Goal: Navigation & Orientation: Find specific page/section

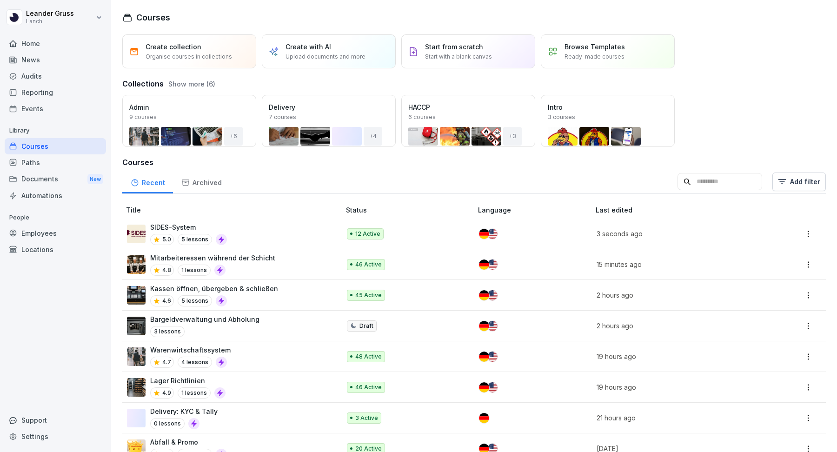
click at [38, 56] on div "News" at bounding box center [55, 60] width 101 height 16
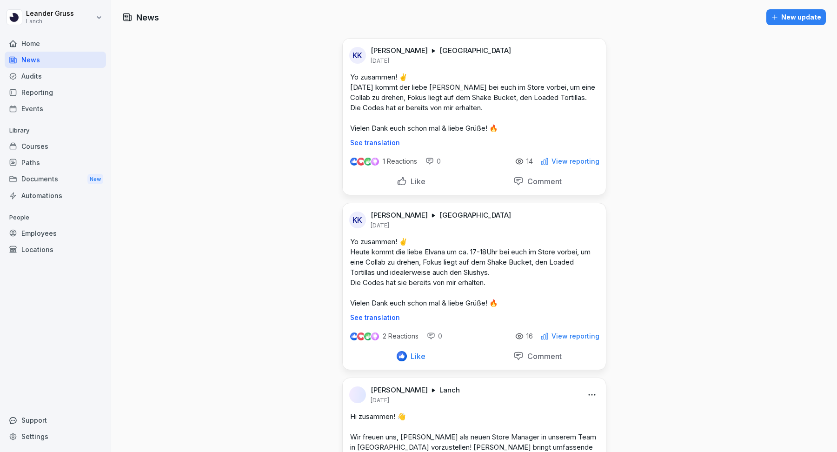
click at [790, 18] on div "New update" at bounding box center [796, 17] width 50 height 10
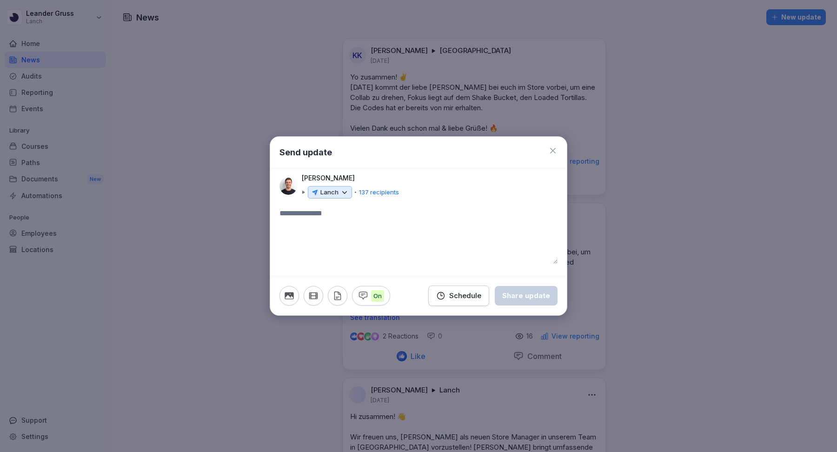
click at [342, 193] on icon at bounding box center [345, 192] width 8 height 8
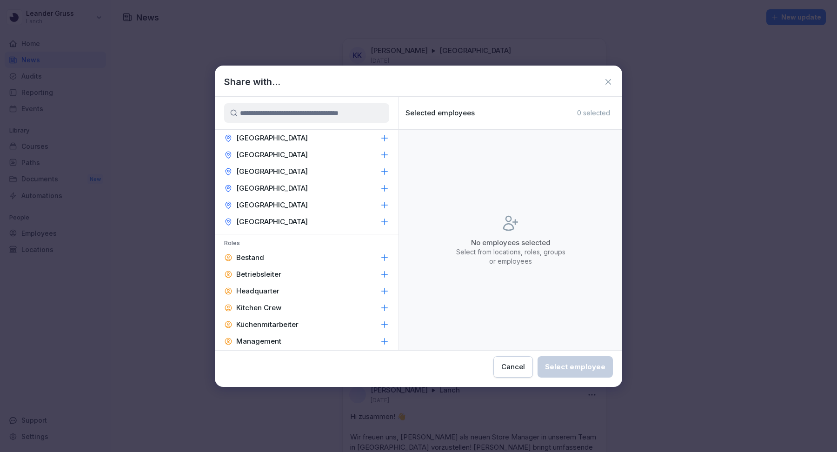
scroll to position [117, 0]
click at [516, 368] on div "Cancel" at bounding box center [514, 367] width 24 height 10
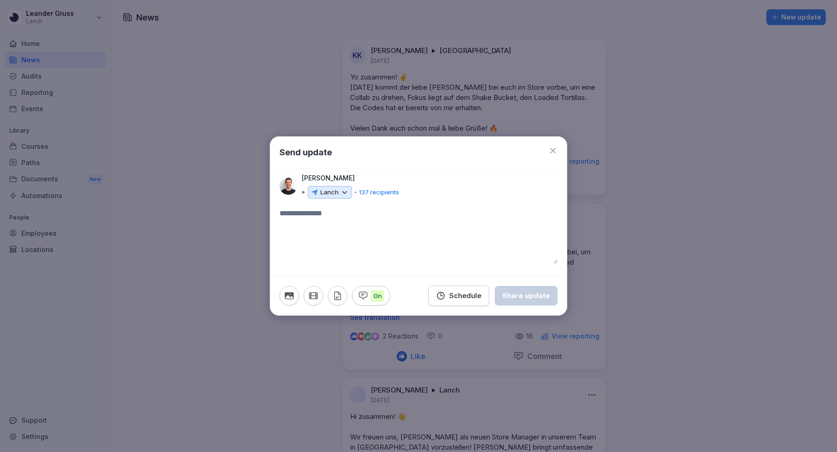
click at [556, 148] on icon at bounding box center [553, 150] width 9 height 9
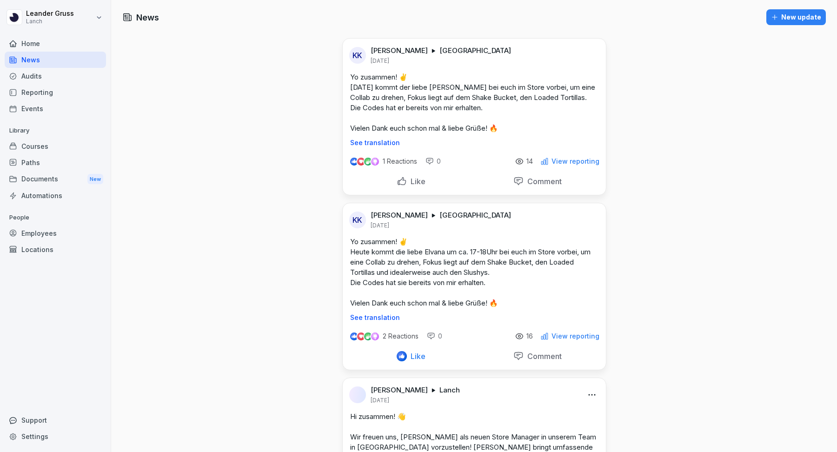
click at [63, 72] on div "Audits" at bounding box center [55, 76] width 101 height 16
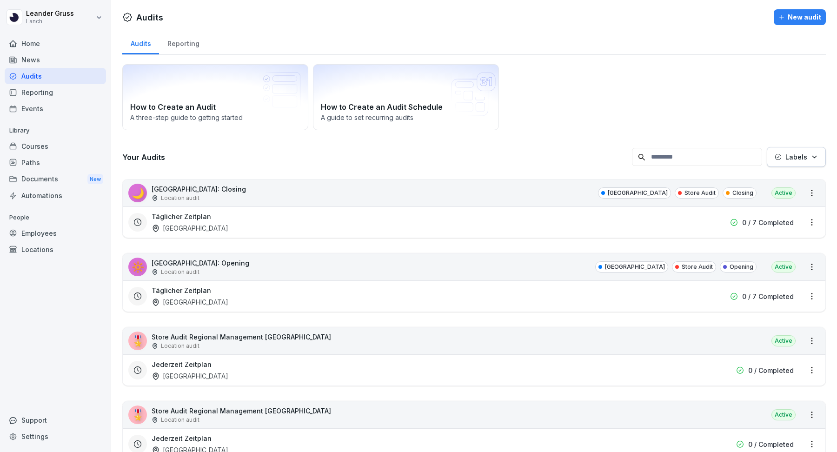
click at [180, 40] on div "Reporting" at bounding box center [183, 43] width 48 height 24
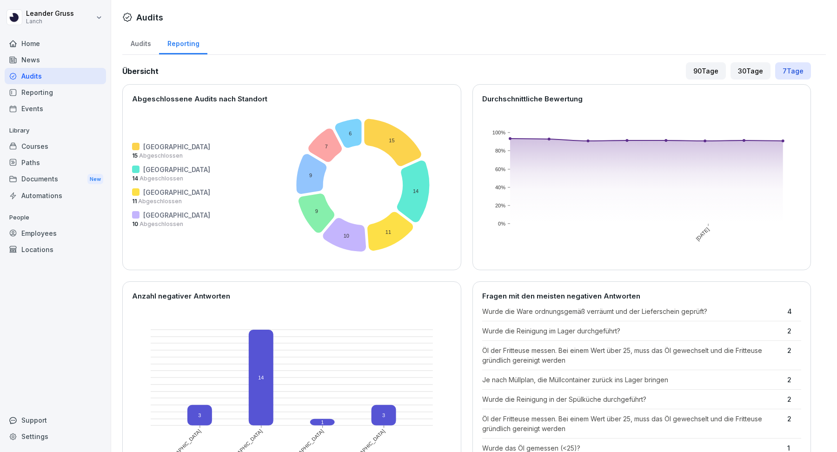
scroll to position [66, 0]
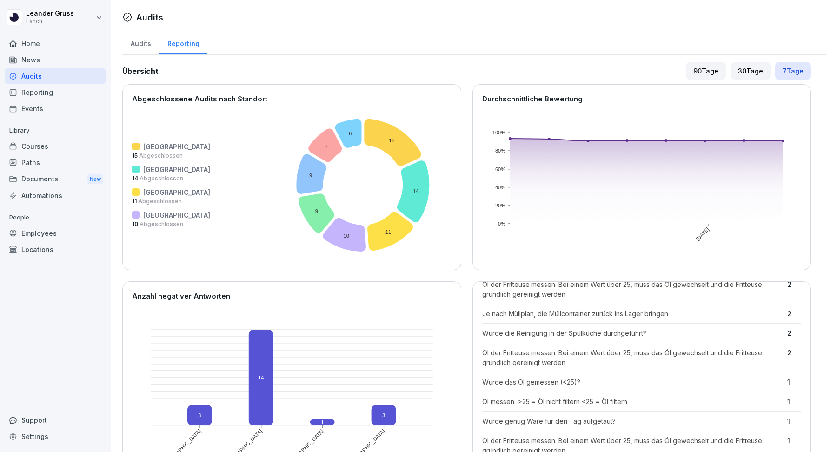
click at [43, 91] on div "Reporting" at bounding box center [55, 92] width 101 height 16
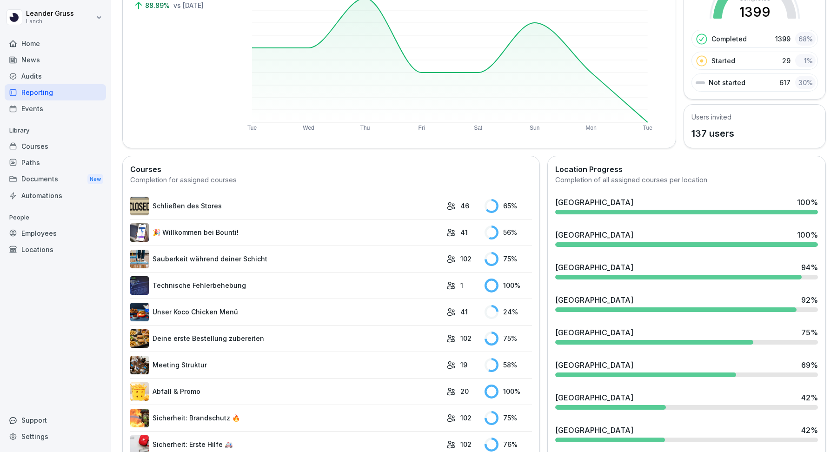
scroll to position [34, 0]
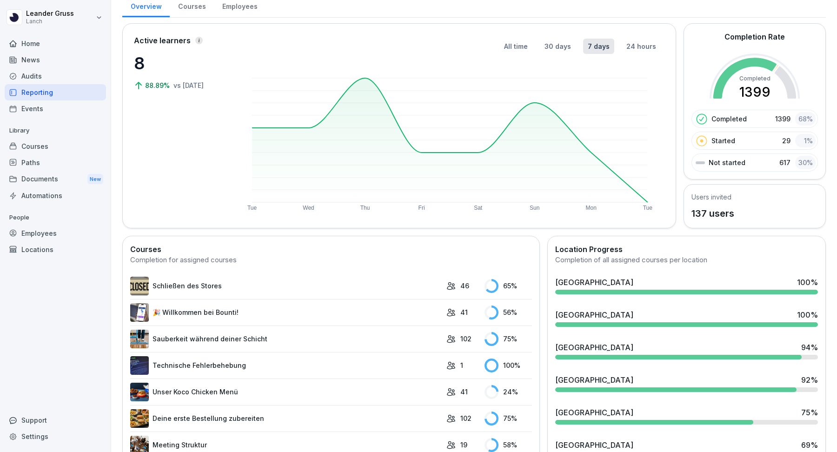
click at [44, 147] on div "Courses" at bounding box center [55, 146] width 101 height 16
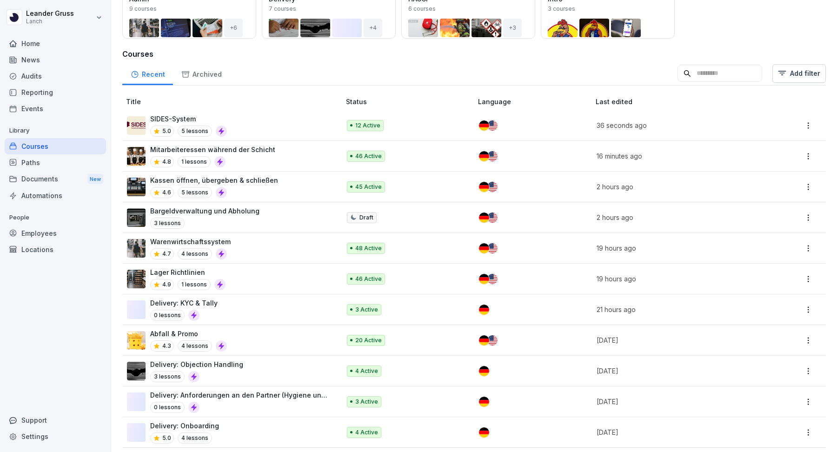
scroll to position [200, 0]
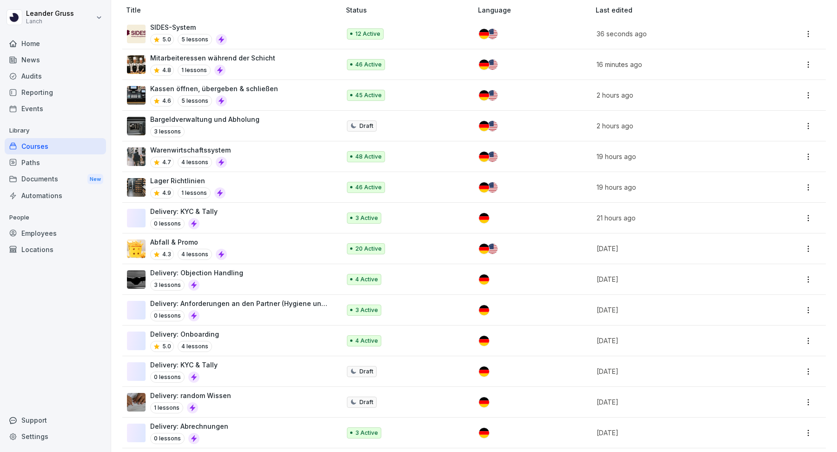
click at [40, 167] on div "Paths" at bounding box center [55, 162] width 101 height 16
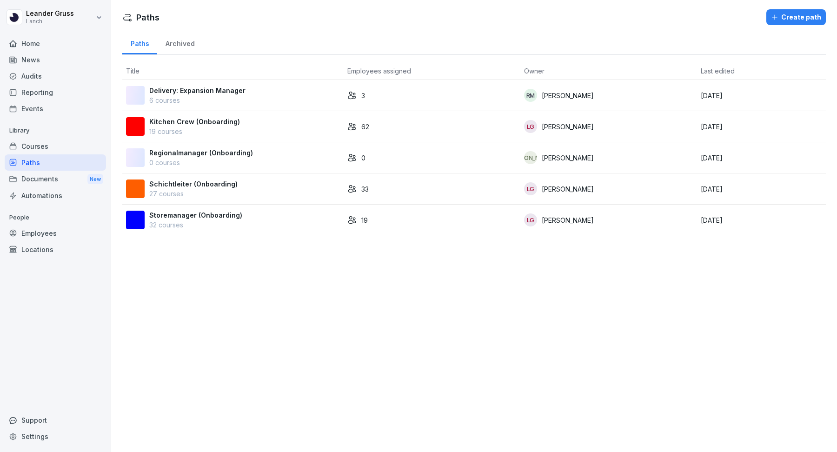
click at [54, 178] on div "Documents New" at bounding box center [55, 179] width 101 height 17
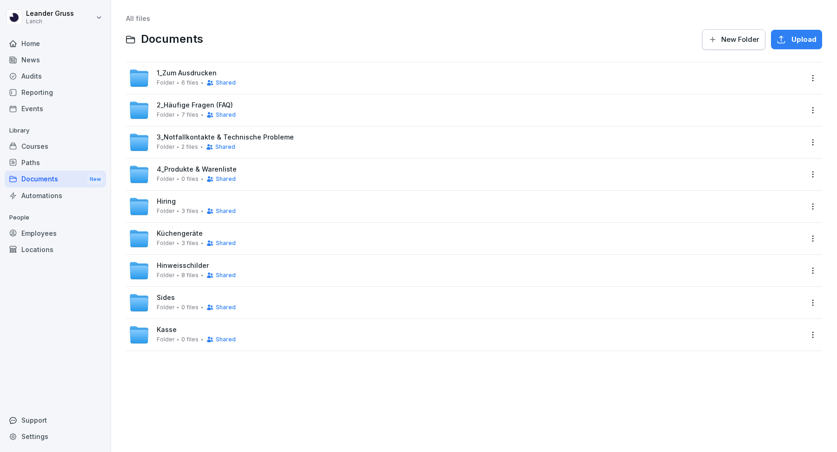
click at [64, 194] on div "Automations" at bounding box center [55, 195] width 101 height 16
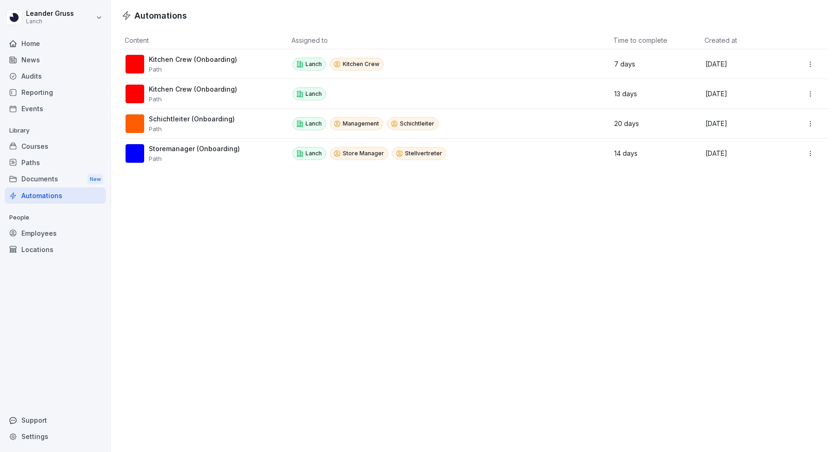
click at [56, 161] on div "Paths" at bounding box center [55, 162] width 101 height 16
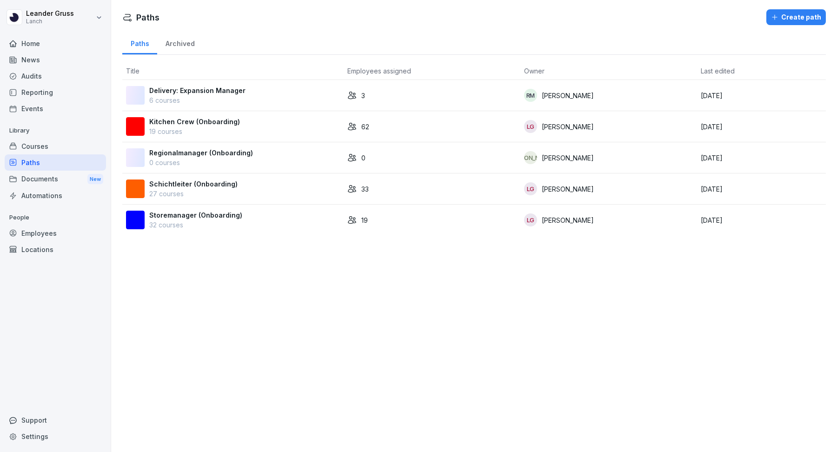
click at [204, 134] on p "19 courses" at bounding box center [194, 132] width 91 height 10
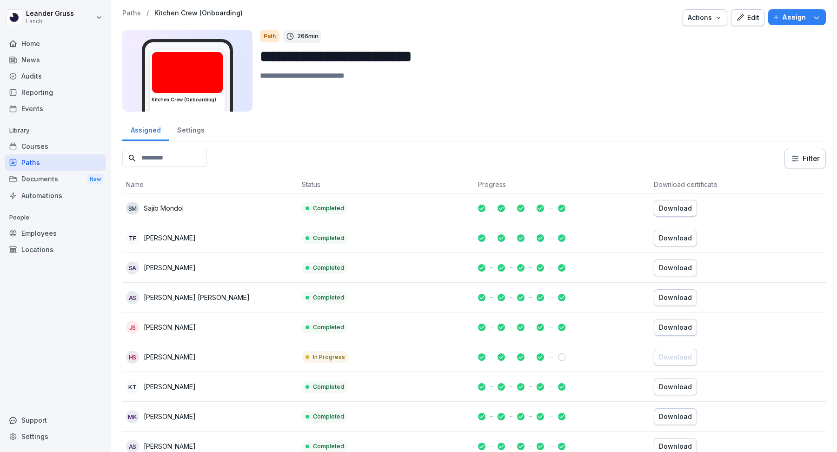
click at [755, 17] on div "Edit" at bounding box center [747, 18] width 23 height 10
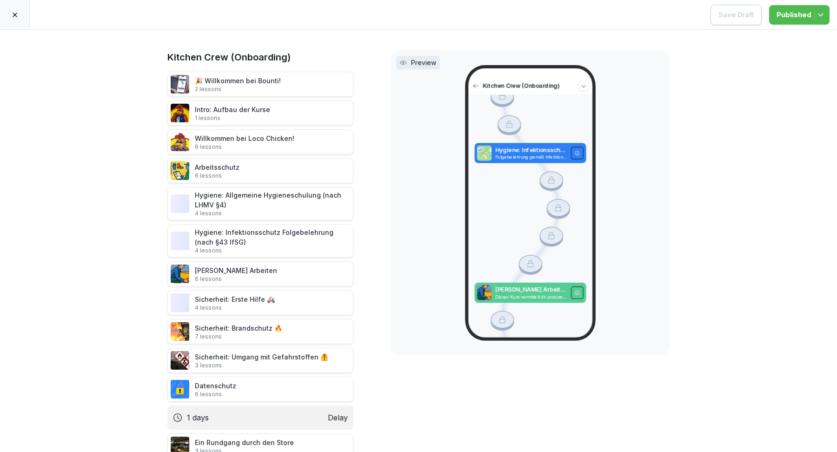
scroll to position [869, 0]
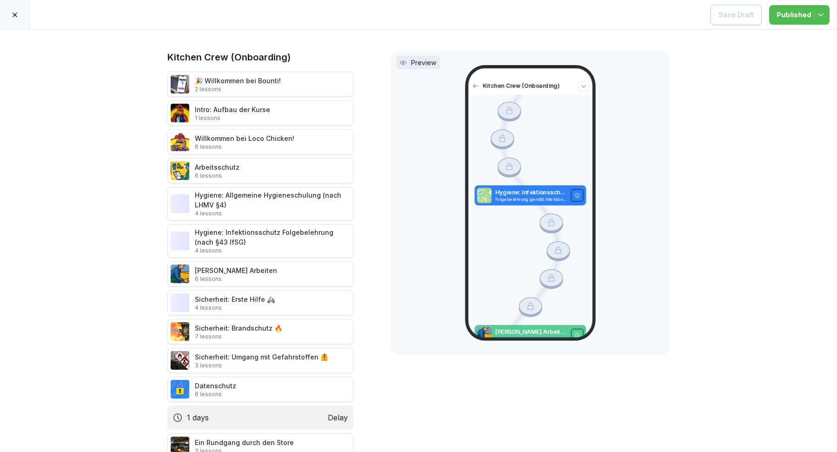
click at [241, 84] on div "🎉 Willkommen bei Bounti! 2 lessons" at bounding box center [238, 84] width 86 height 17
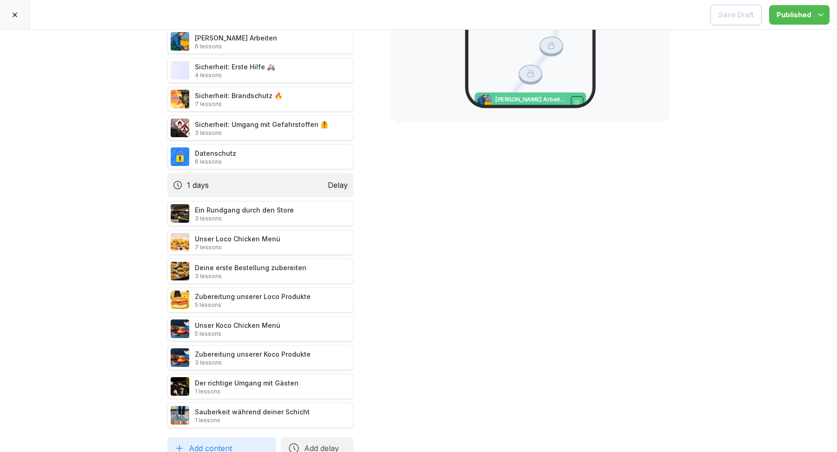
scroll to position [0, 0]
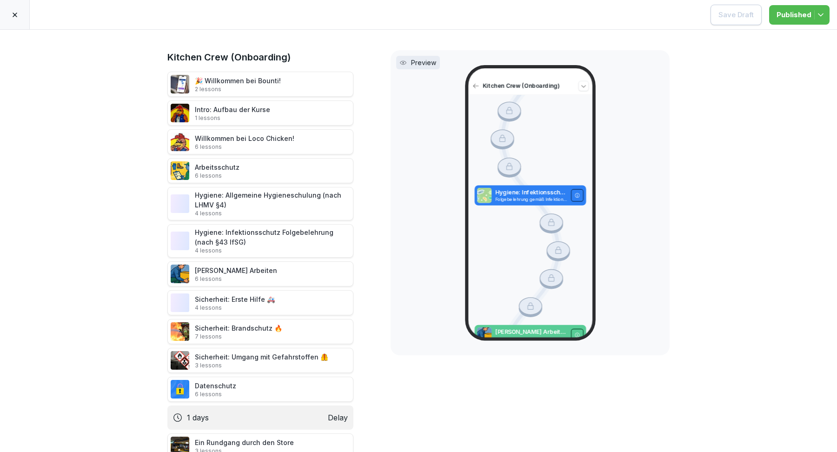
click at [21, 7] on div at bounding box center [15, 14] width 30 height 29
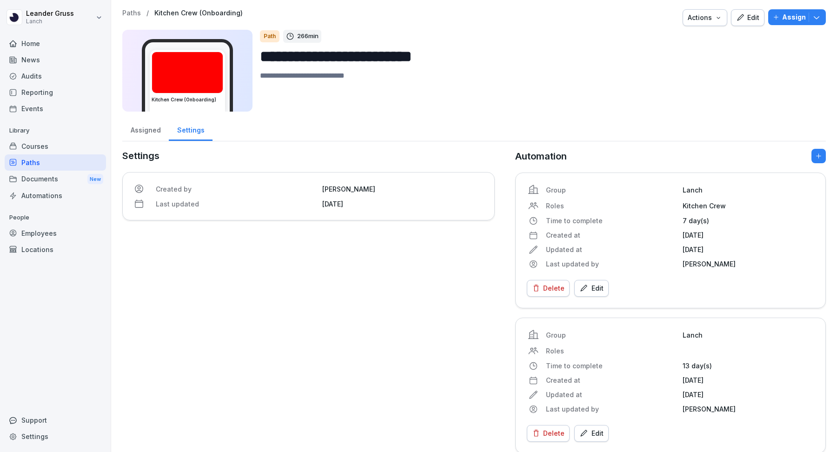
click at [25, 164] on div "Paths" at bounding box center [55, 162] width 101 height 16
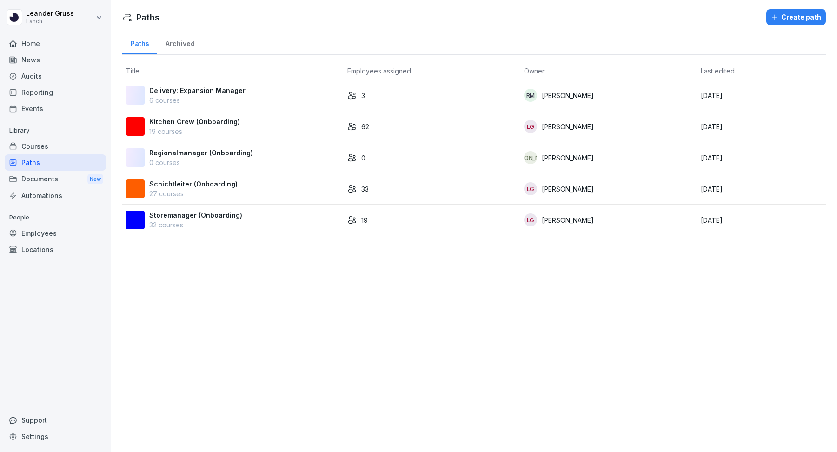
click at [189, 221] on p "32 courses" at bounding box center [195, 225] width 93 height 10
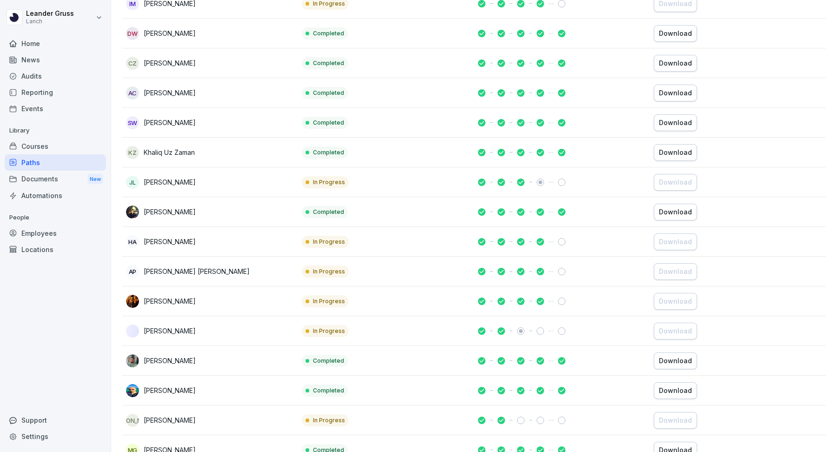
scroll to position [107, 0]
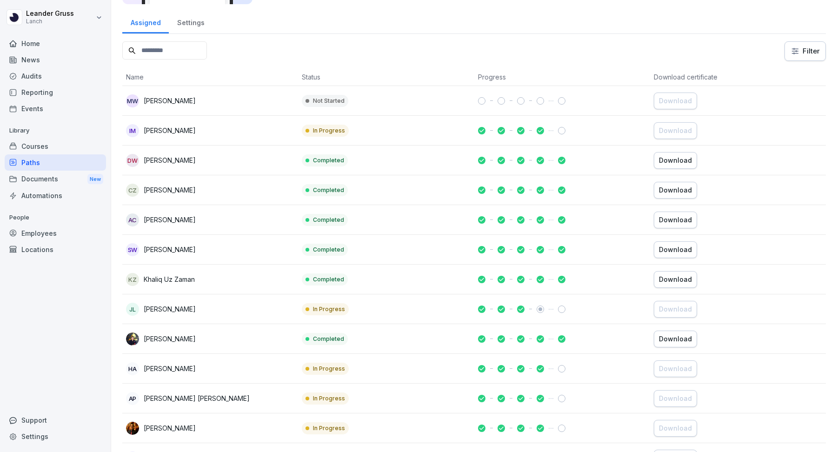
click at [47, 62] on div "News" at bounding box center [55, 60] width 101 height 16
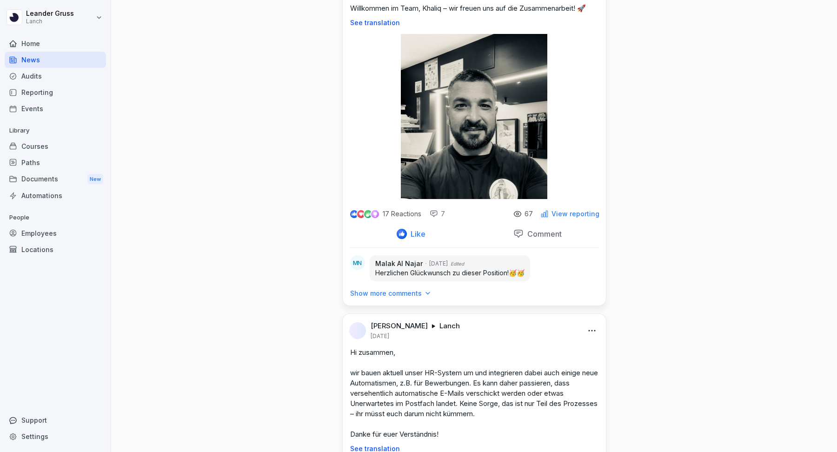
scroll to position [656, 0]
